Goal: Task Accomplishment & Management: Manage account settings

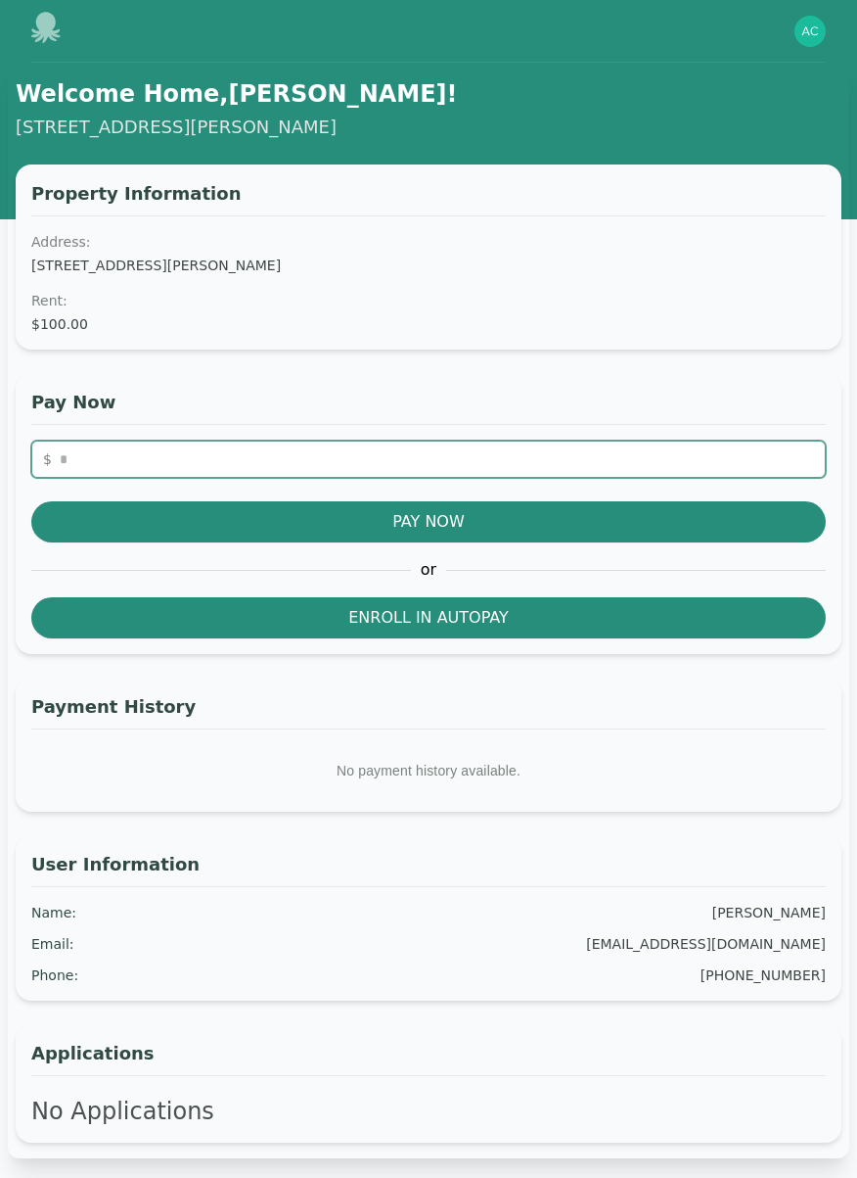
click at [173, 474] on input "number" at bounding box center [428, 458] width 795 height 37
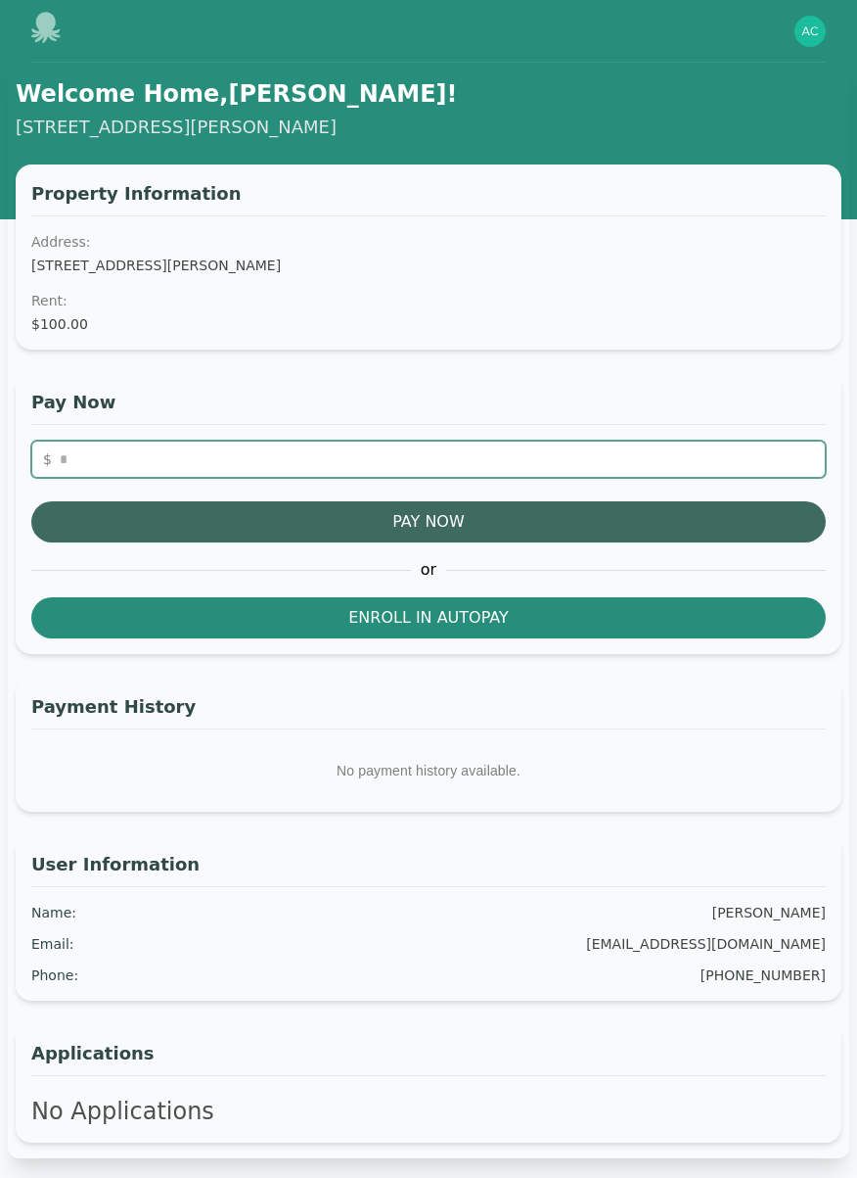
type input "***"
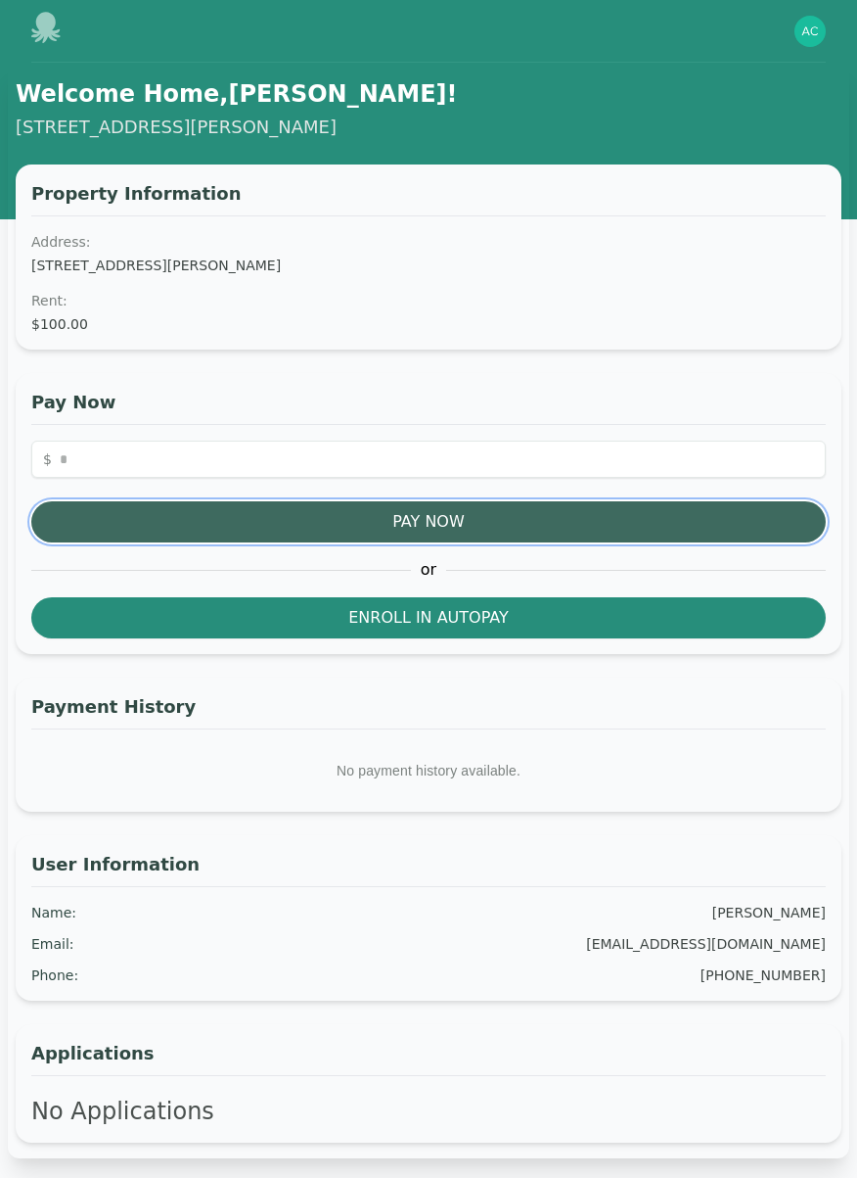
click at [430, 506] on button "Pay Now" at bounding box center [428, 521] width 795 height 41
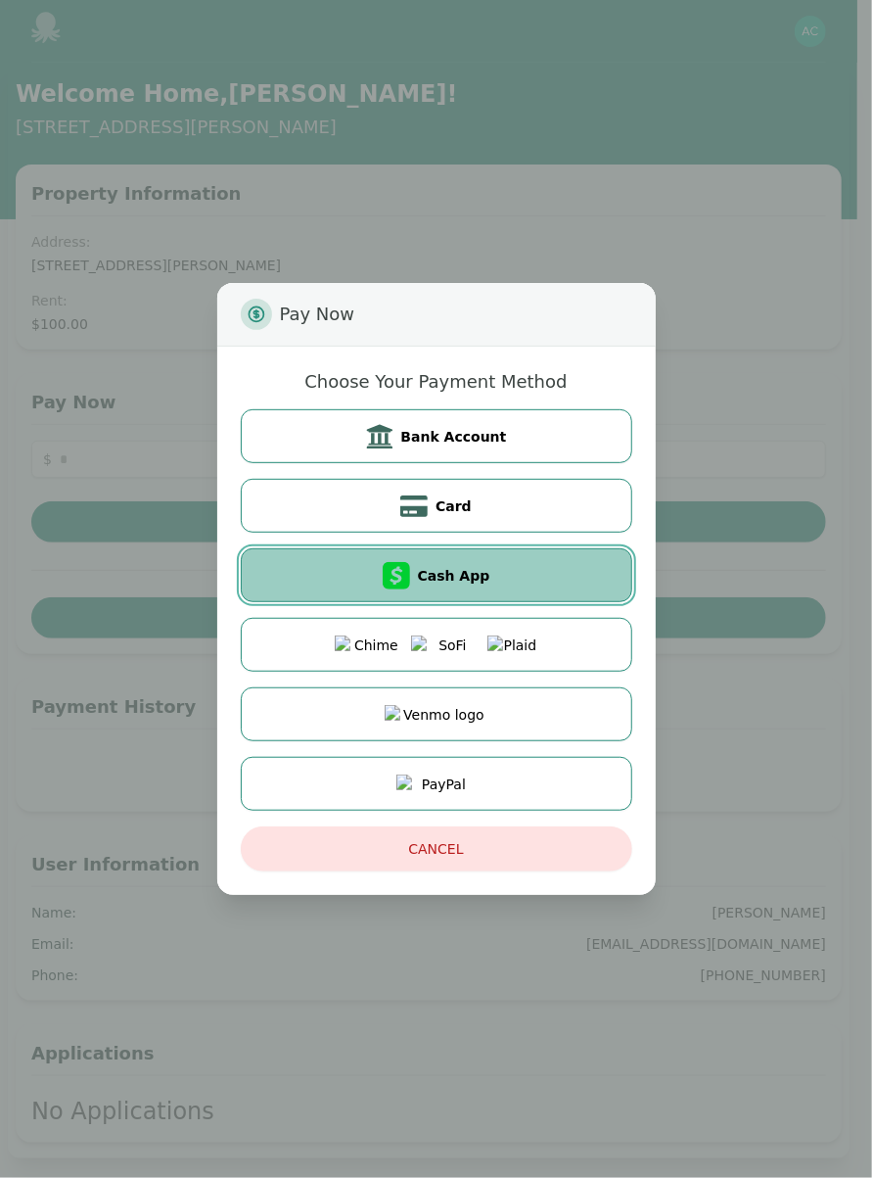
click at [463, 578] on span "Cash App" at bounding box center [454, 576] width 72 height 20
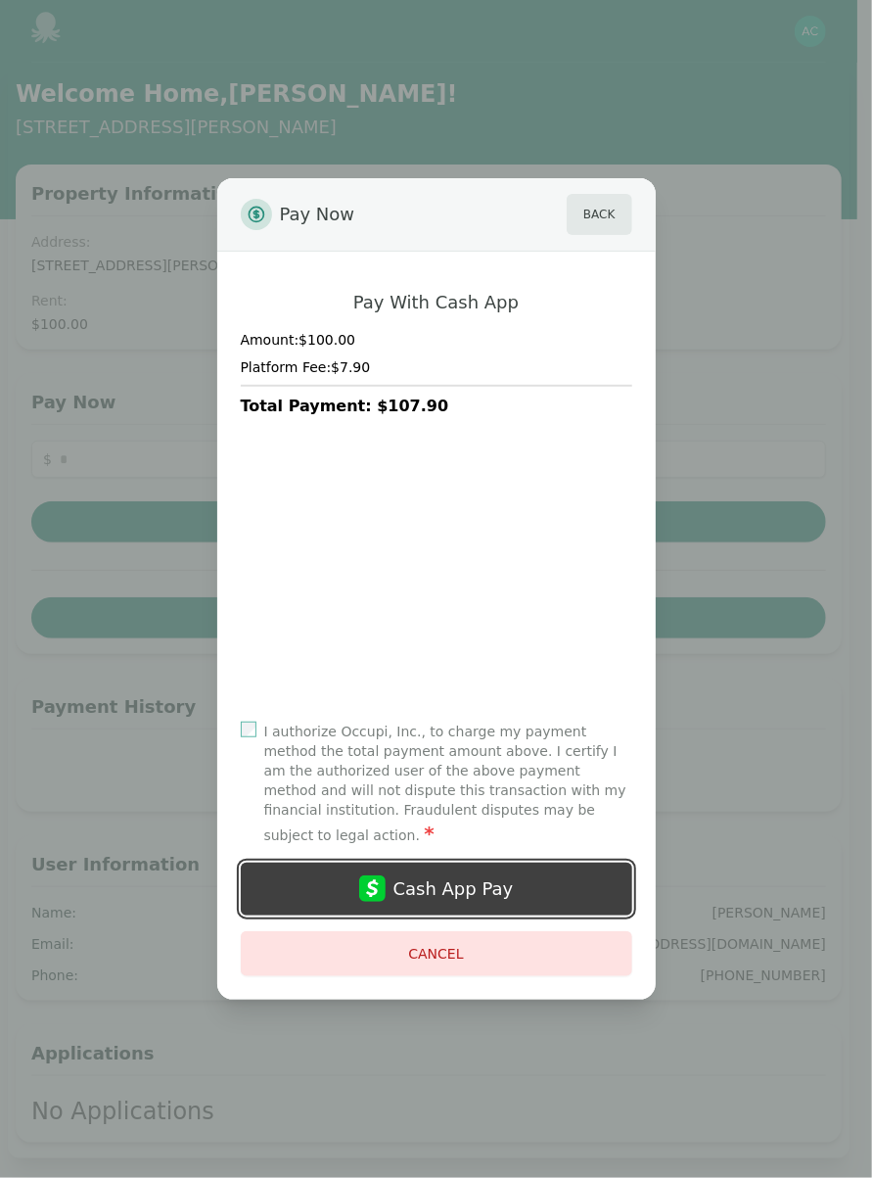
click at [479, 875] on div "Cash App Pay" at bounding box center [453, 888] width 120 height 27
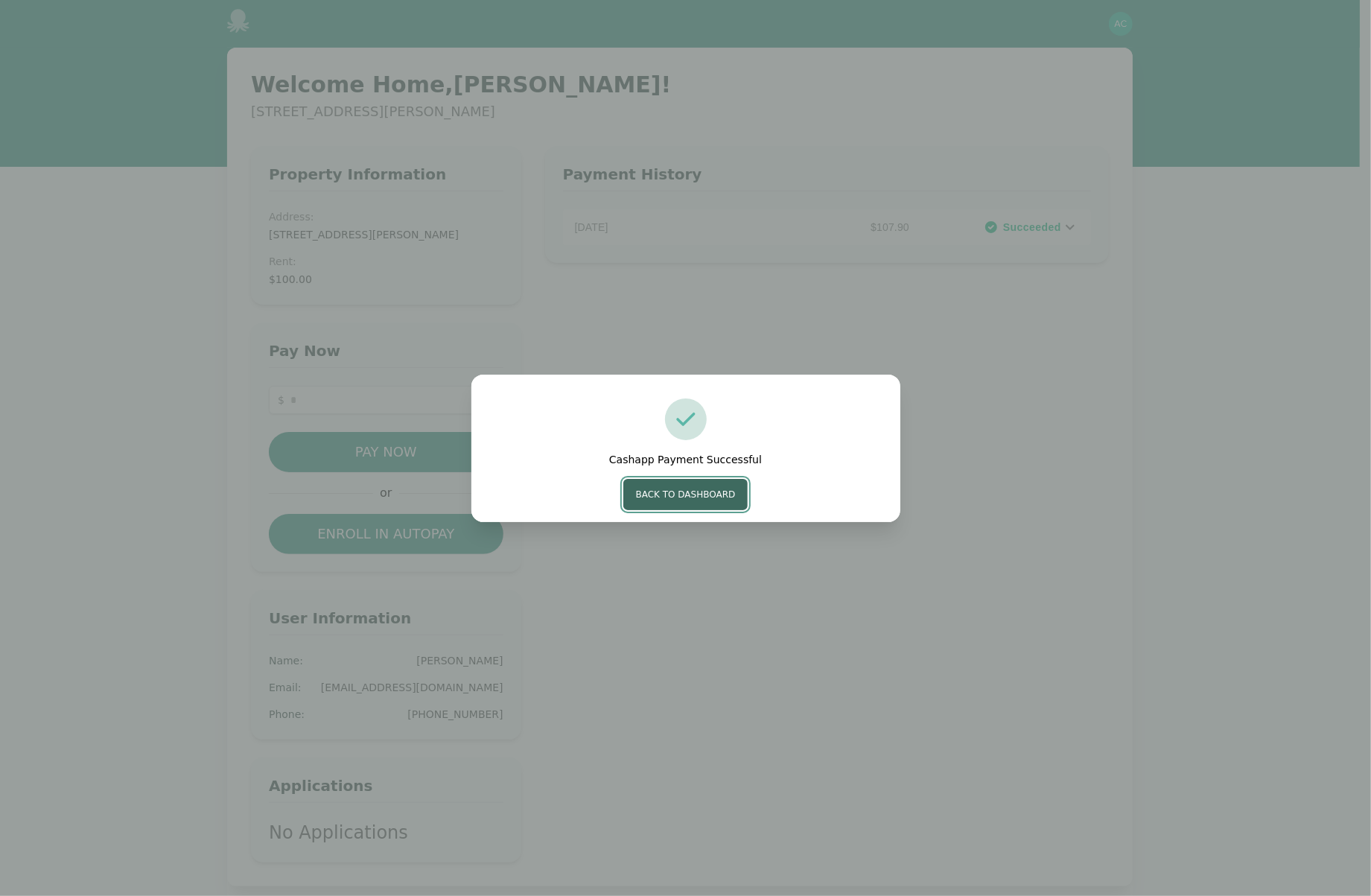
click at [688, 498] on button "Back to Dashboard" at bounding box center [686, 494] width 125 height 31
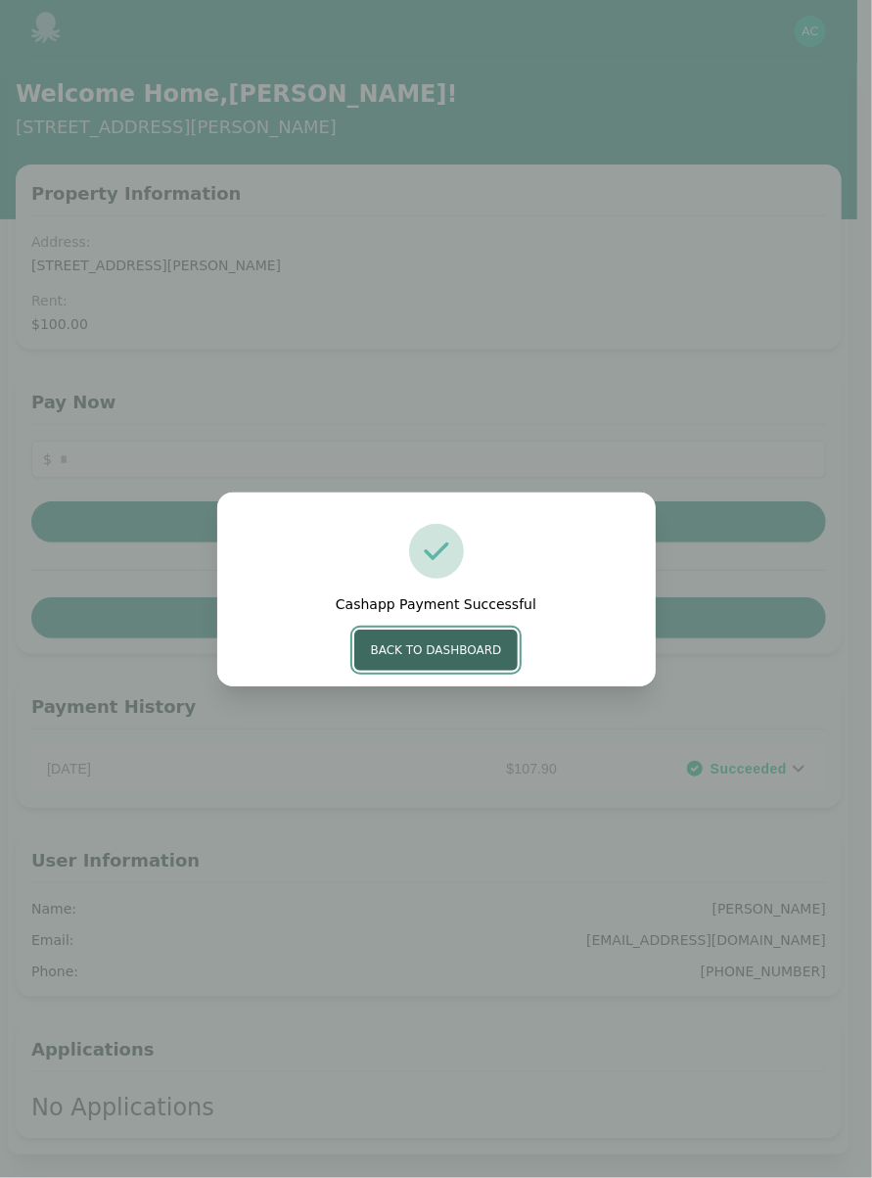
click at [448, 663] on button "Back to Dashboard" at bounding box center [436, 649] width 164 height 41
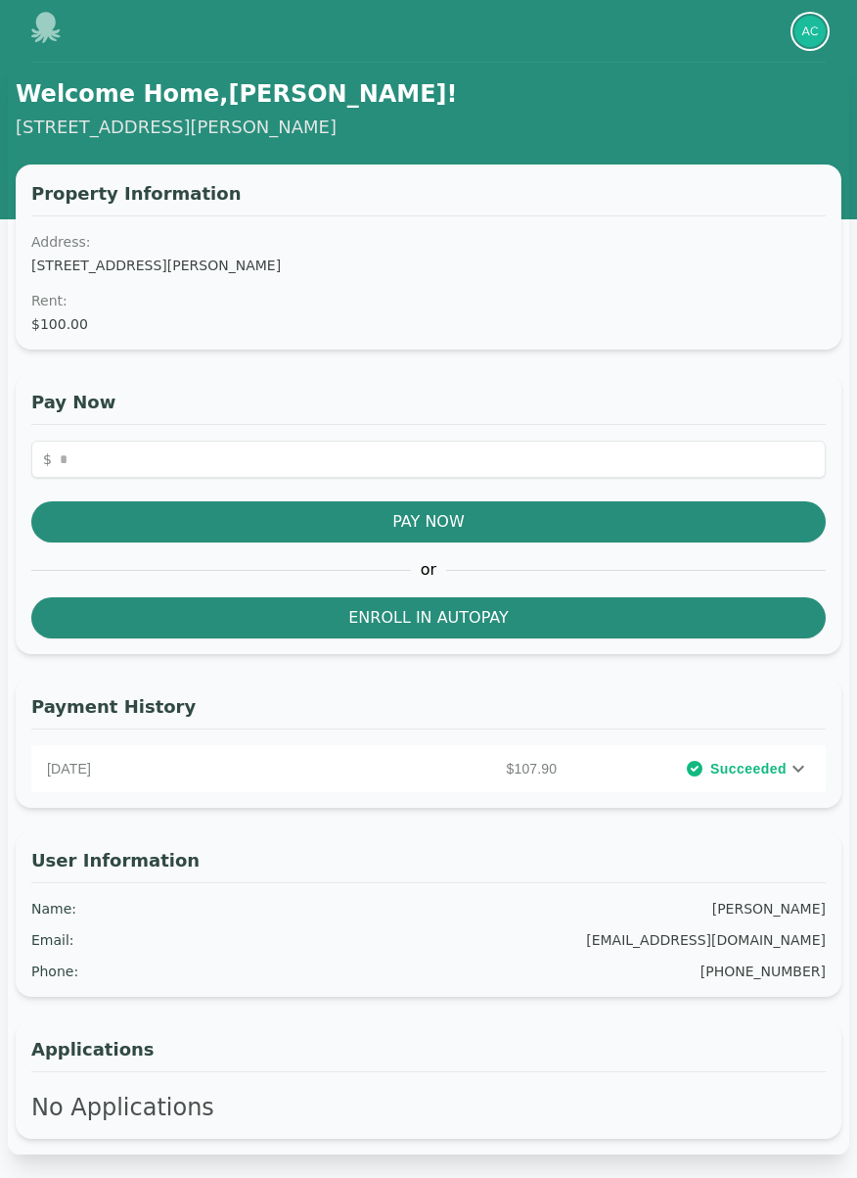
drag, startPoint x: 801, startPoint y: 39, endPoint x: 795, endPoint y: 49, distance: 11.4
click at [800, 39] on img "button" at bounding box center [810, 31] width 31 height 31
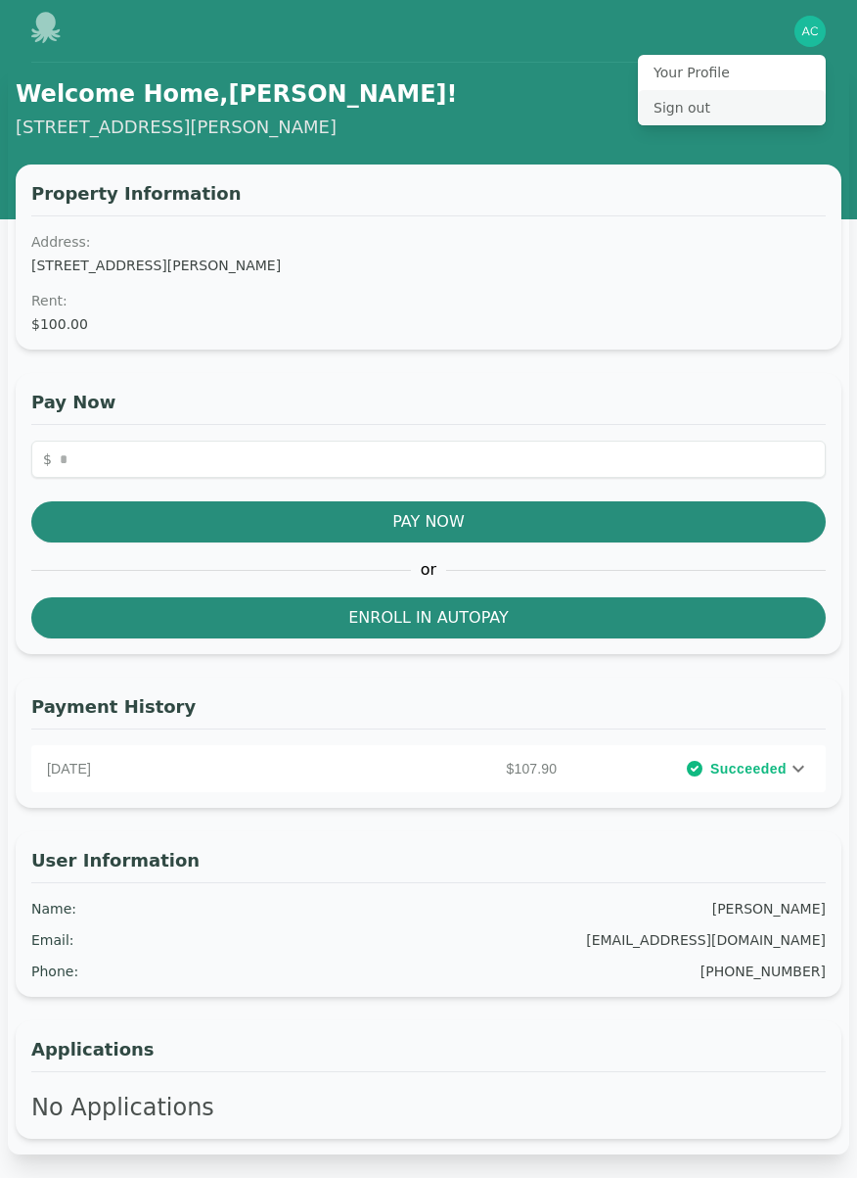
click at [666, 115] on button "Sign out" at bounding box center [732, 107] width 188 height 35
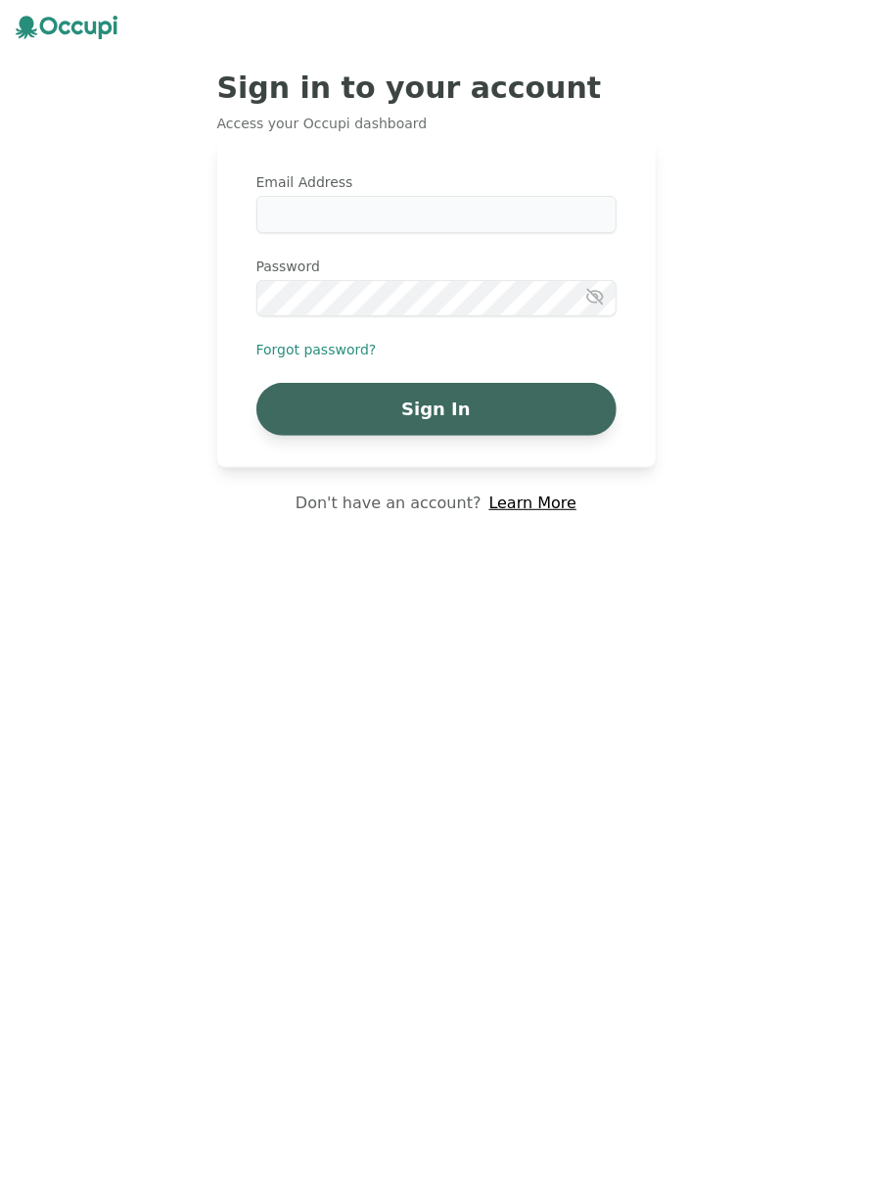
type input "**********"
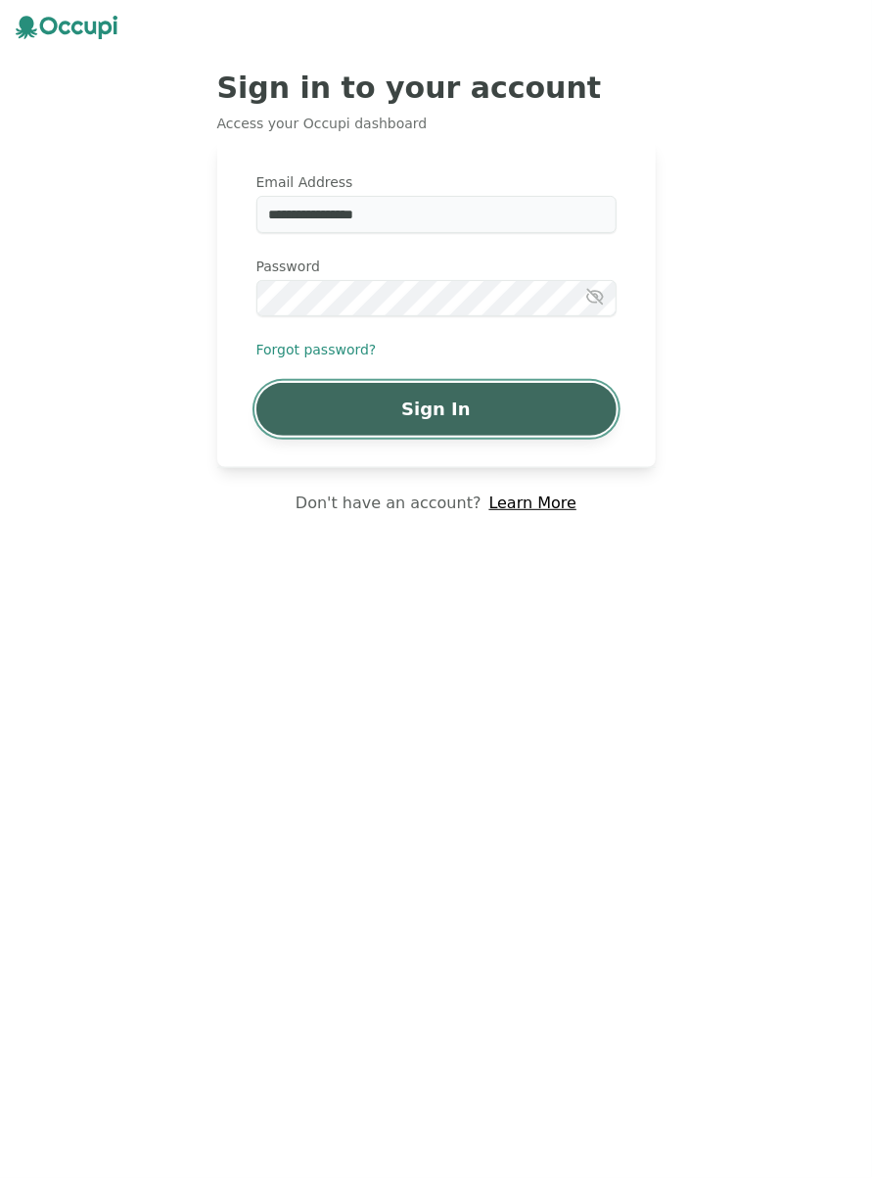
click at [428, 389] on button "Sign In" at bounding box center [436, 409] width 360 height 53
